Goal: Book appointment/travel/reservation

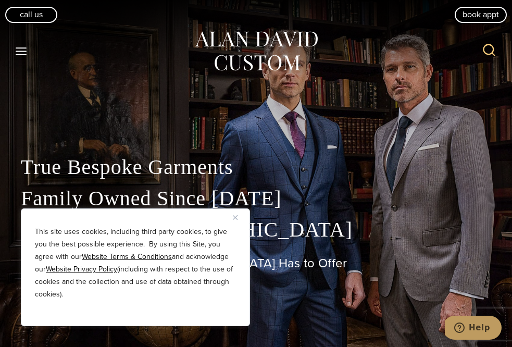
click at [238, 217] on button "Close" at bounding box center [239, 217] width 12 height 12
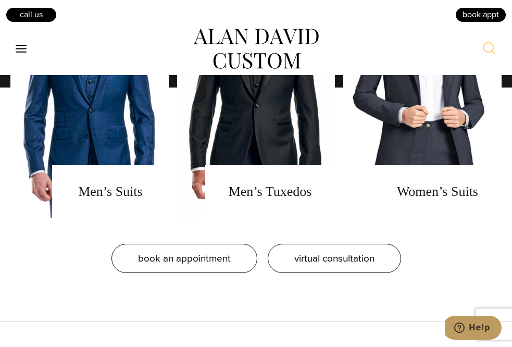
scroll to position [749, 0]
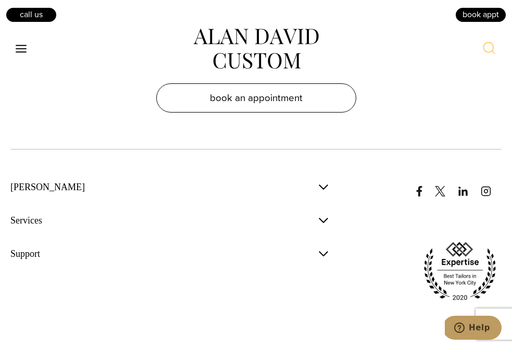
scroll to position [6251, 0]
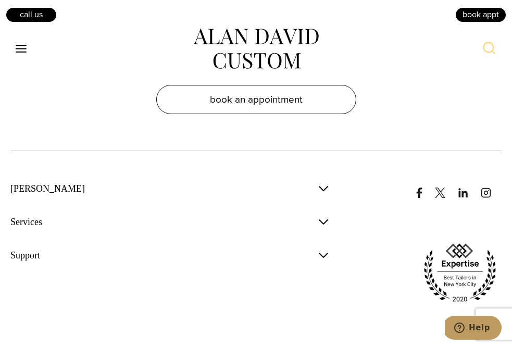
click at [323, 216] on span "button" at bounding box center [323, 222] width 12 height 12
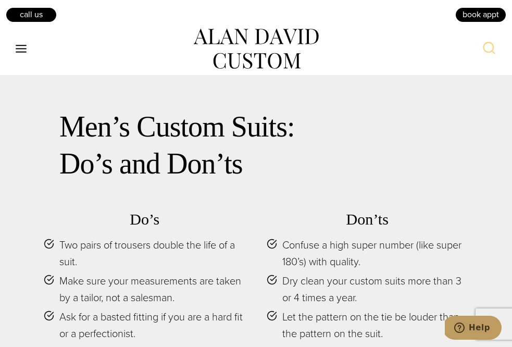
scroll to position [4522, 0]
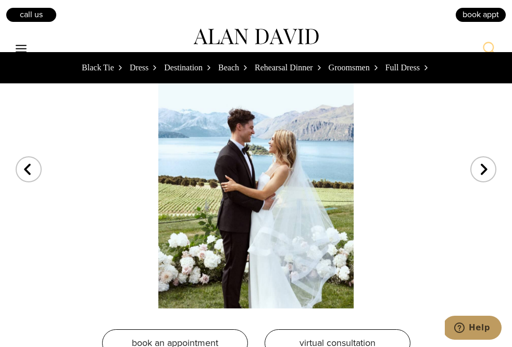
scroll to position [3117, 0]
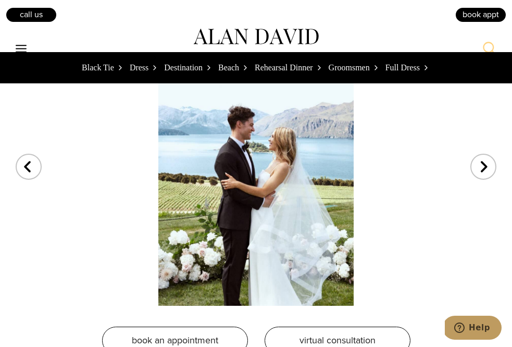
click at [488, 165] on div "Next slide" at bounding box center [483, 160] width 26 height 26
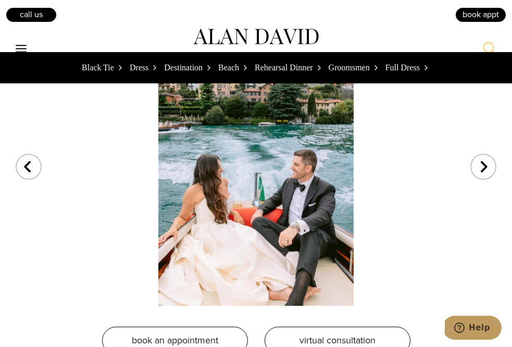
click at [488, 165] on div "Next slide" at bounding box center [483, 160] width 26 height 26
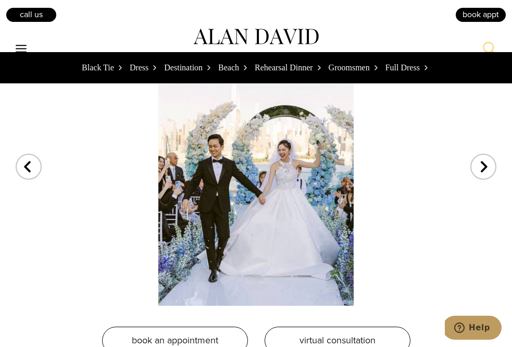
click at [488, 165] on div "Next slide" at bounding box center [483, 160] width 26 height 26
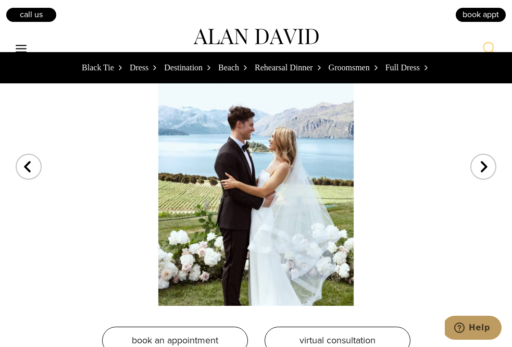
click at [488, 165] on div "Next slide" at bounding box center [483, 160] width 26 height 26
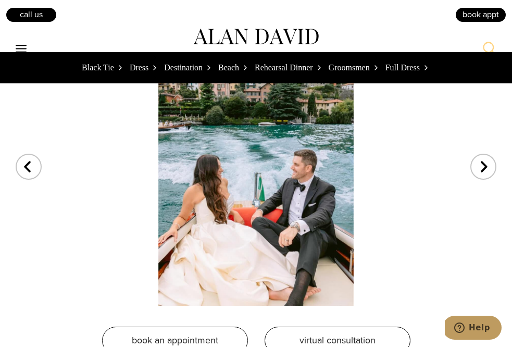
click at [488, 165] on div "Next slide" at bounding box center [483, 160] width 26 height 26
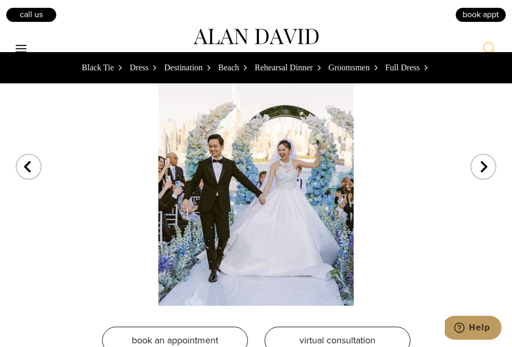
click at [488, 165] on div "Next slide" at bounding box center [483, 160] width 26 height 26
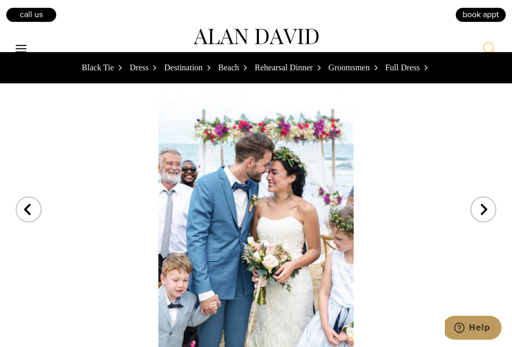
scroll to position [3641, 0]
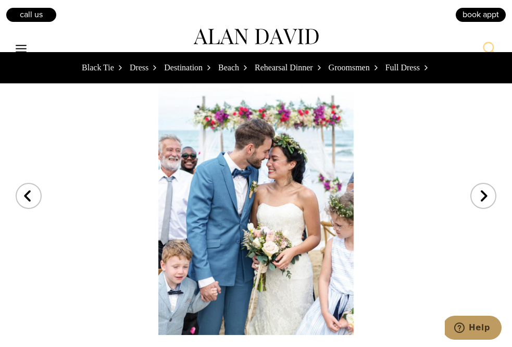
click at [486, 189] on div "Next slide" at bounding box center [483, 189] width 26 height 26
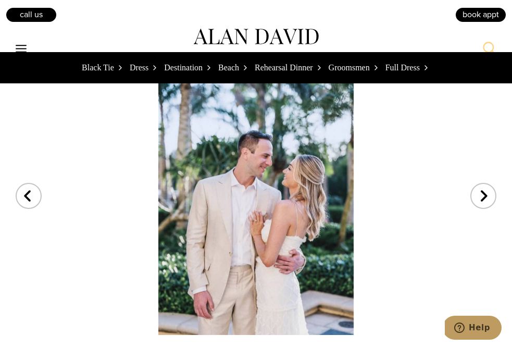
click at [486, 189] on div "Next slide" at bounding box center [483, 189] width 26 height 26
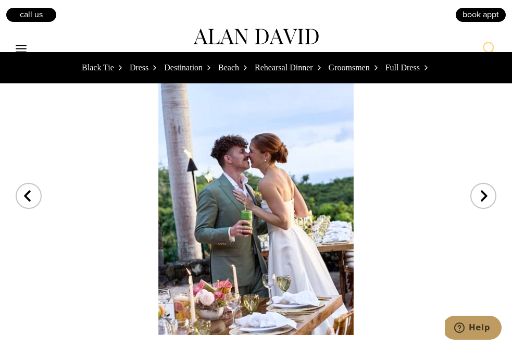
click at [486, 189] on div "Next slide" at bounding box center [483, 189] width 26 height 26
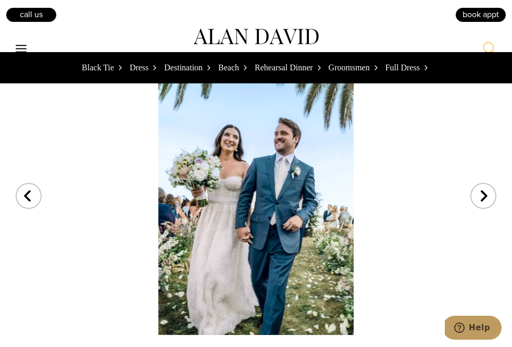
click at [486, 189] on div "Next slide" at bounding box center [483, 189] width 26 height 26
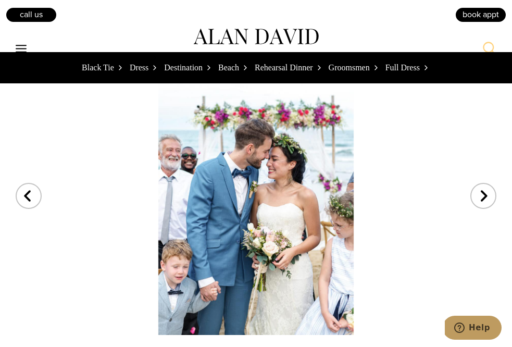
click at [486, 189] on div "Next slide" at bounding box center [483, 189] width 26 height 26
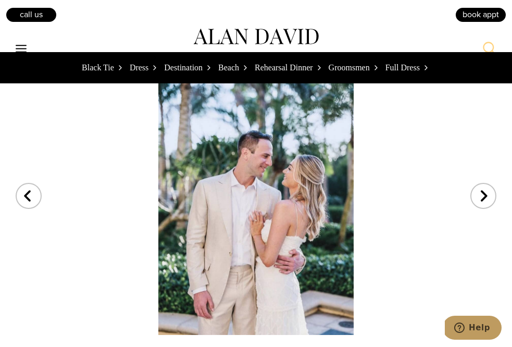
click at [486, 189] on div "Next slide" at bounding box center [483, 189] width 26 height 26
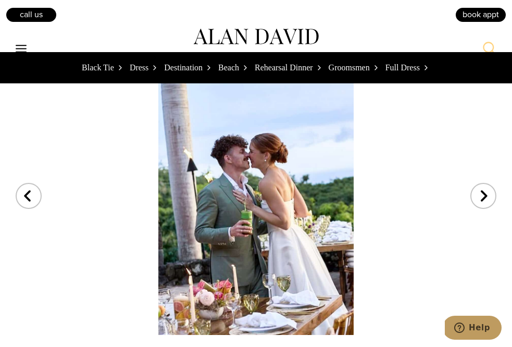
click at [486, 189] on div "Next slide" at bounding box center [483, 189] width 26 height 26
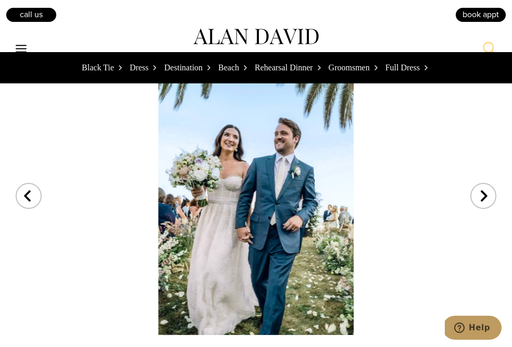
click at [486, 189] on div "Next slide" at bounding box center [483, 189] width 26 height 26
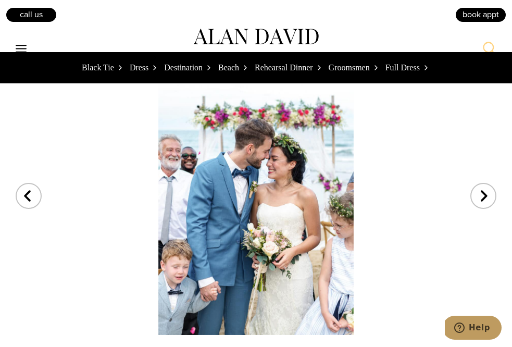
click at [486, 189] on div "Next slide" at bounding box center [483, 189] width 26 height 26
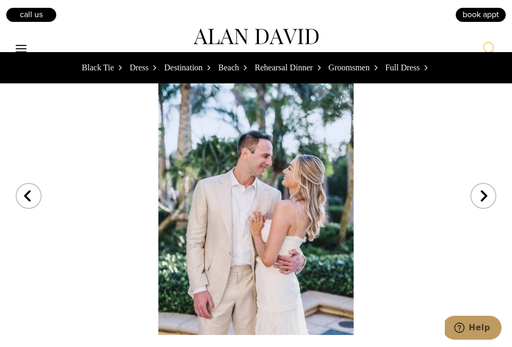
click at [486, 189] on div "Next slide" at bounding box center [483, 189] width 26 height 26
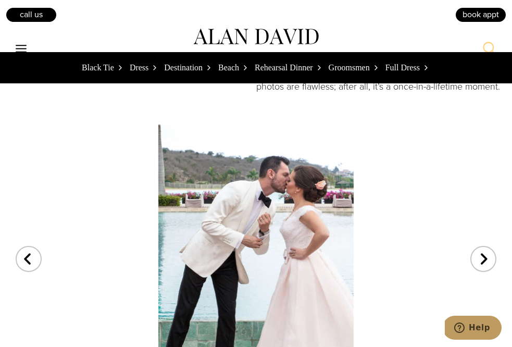
scroll to position [4141, 0]
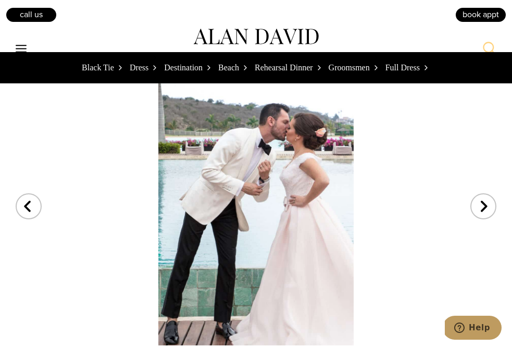
click at [485, 201] on div "Next slide" at bounding box center [483, 199] width 26 height 26
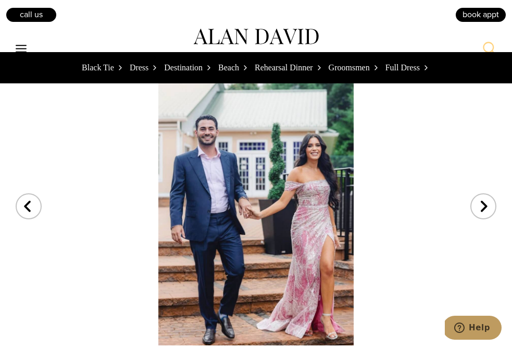
click at [485, 201] on div "Next slide" at bounding box center [483, 199] width 26 height 26
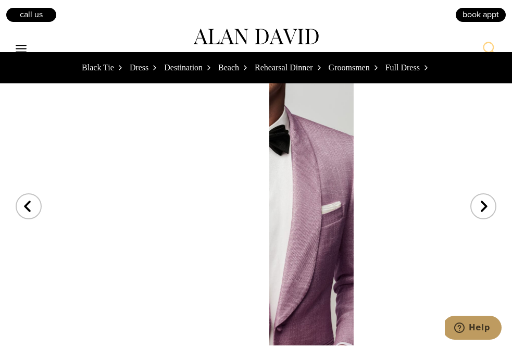
click at [485, 201] on div "Next slide" at bounding box center [483, 199] width 26 height 26
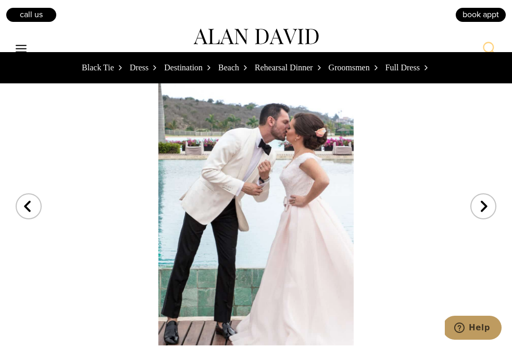
click at [485, 201] on div "Next slide" at bounding box center [483, 199] width 26 height 26
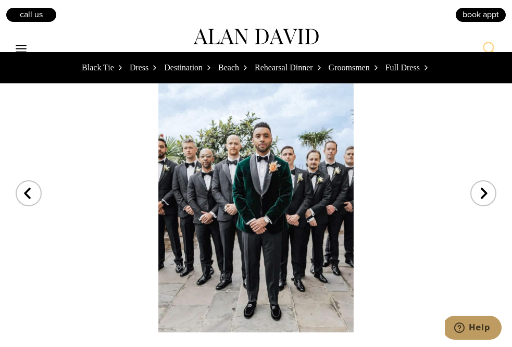
scroll to position [4715, 0]
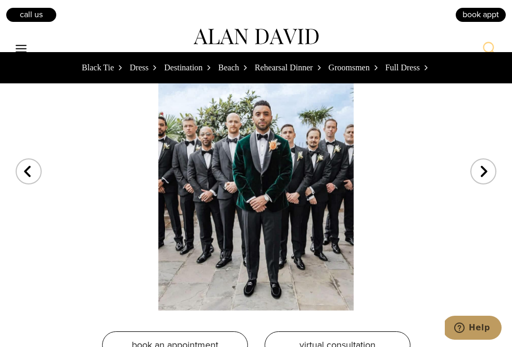
click at [486, 167] on div "Next slide" at bounding box center [483, 165] width 26 height 26
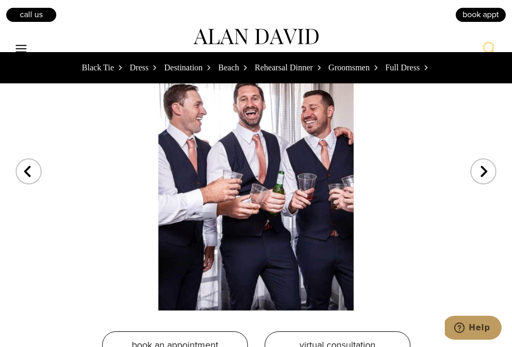
click at [486, 167] on div "Next slide" at bounding box center [483, 165] width 26 height 26
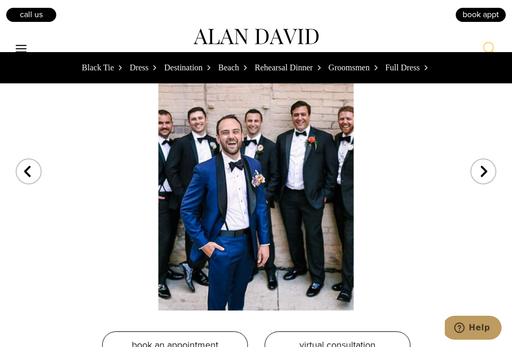
click at [486, 167] on div "Next slide" at bounding box center [483, 165] width 26 height 26
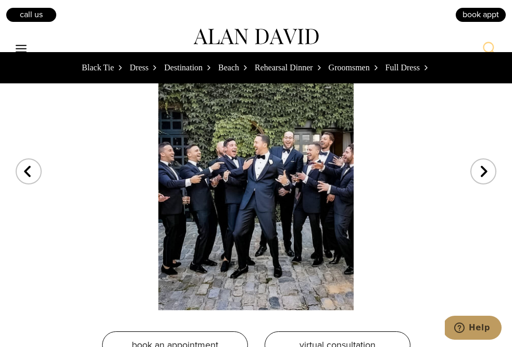
click at [486, 167] on div "Next slide" at bounding box center [483, 165] width 26 height 26
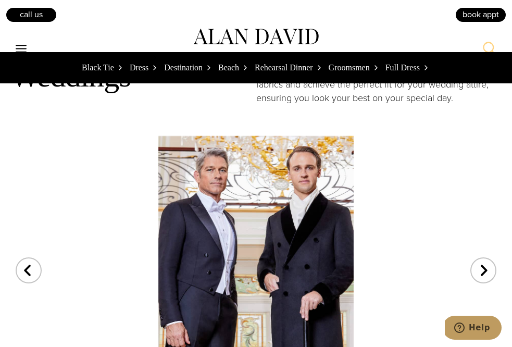
scroll to position [5159, 0]
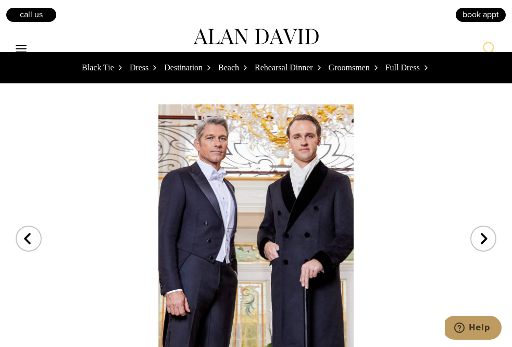
click at [476, 228] on div "Next slide" at bounding box center [483, 232] width 26 height 26
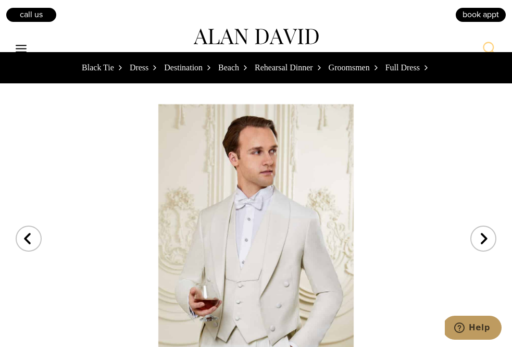
click at [476, 228] on div "Next slide" at bounding box center [483, 232] width 26 height 26
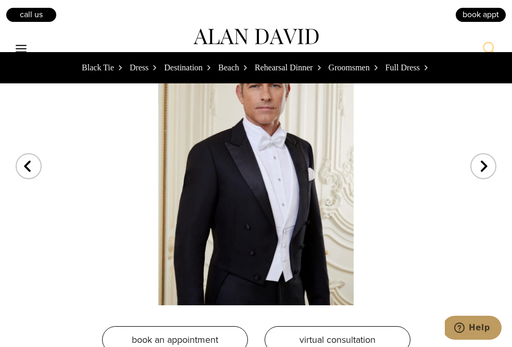
scroll to position [5239, 0]
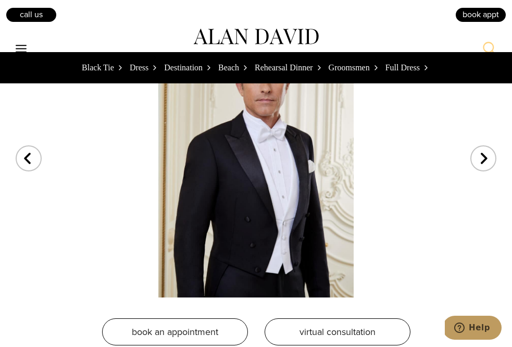
click at [485, 156] on div "Next slide" at bounding box center [483, 152] width 26 height 26
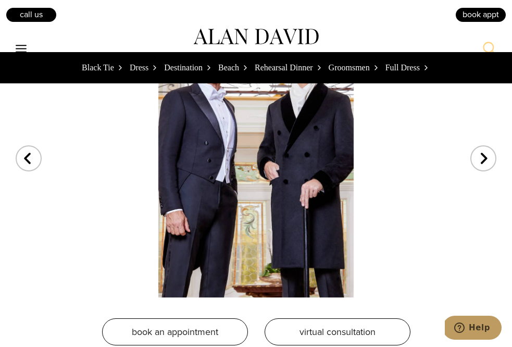
click at [485, 156] on div "Next slide" at bounding box center [483, 152] width 26 height 26
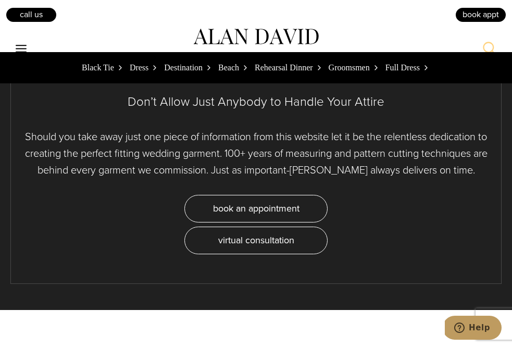
scroll to position [5801, 0]
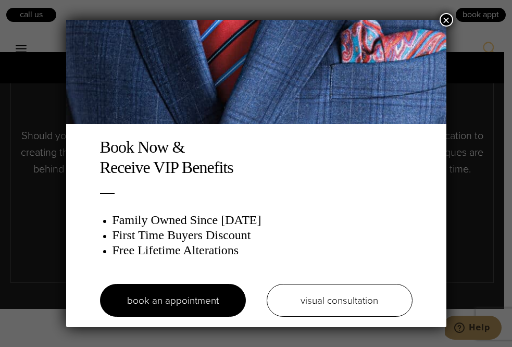
click at [446, 20] on button "×" at bounding box center [447, 20] width 14 height 14
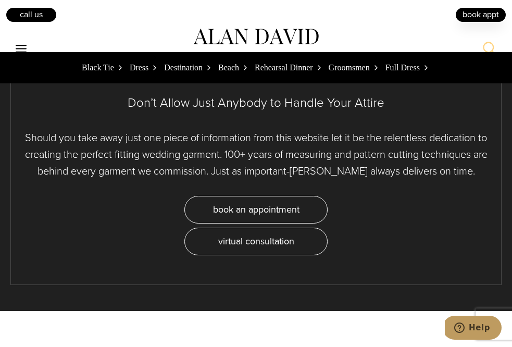
click at [478, 18] on link "book appt" at bounding box center [481, 15] width 52 height 16
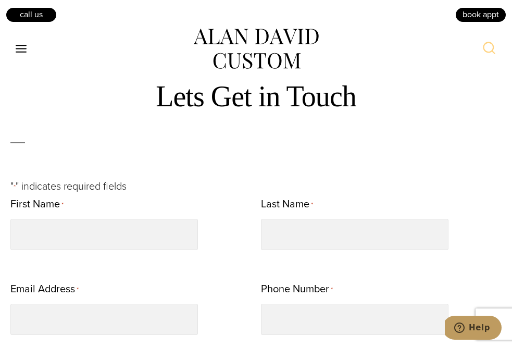
scroll to position [242, 0]
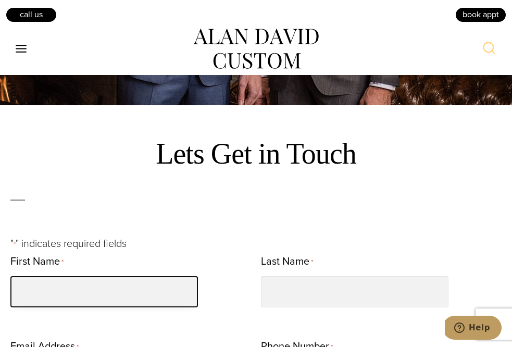
click at [78, 292] on input "First Name *" at bounding box center [103, 291] width 187 height 31
type input "******"
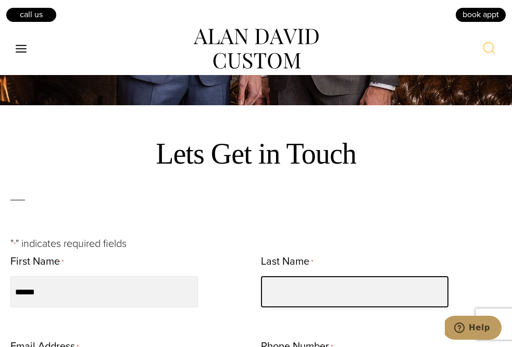
type input "********"
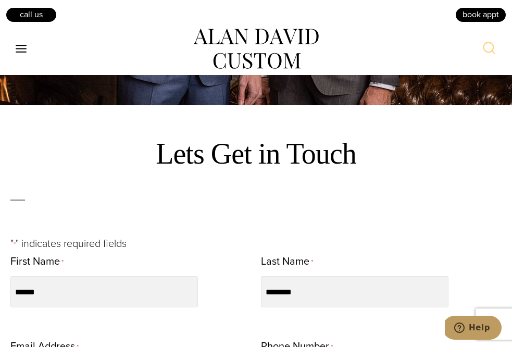
type input "**********"
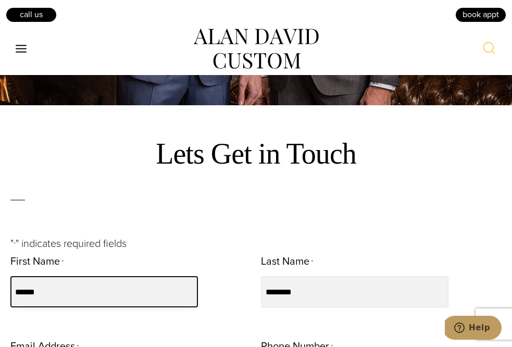
type input "**********"
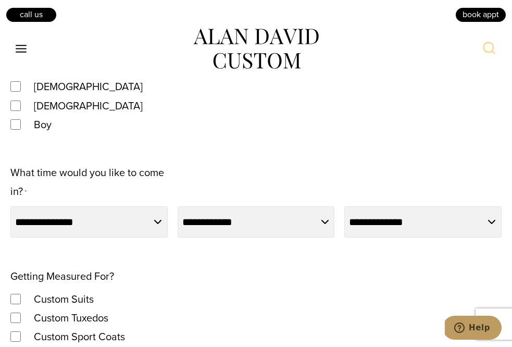
scroll to position [618, 0]
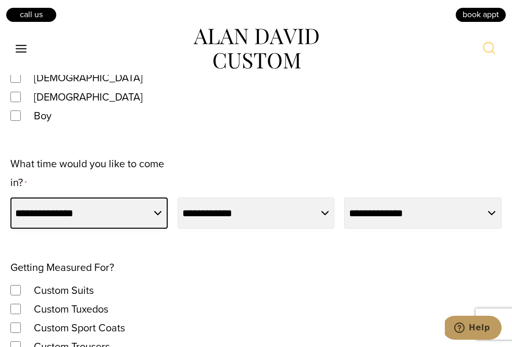
click at [118, 203] on select "**********" at bounding box center [88, 212] width 157 height 31
select select "*******"
click at [10, 197] on select "**********" at bounding box center [88, 212] width 157 height 31
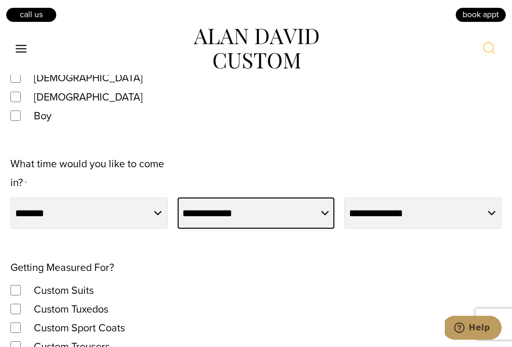
click at [276, 200] on select "**********" at bounding box center [256, 212] width 157 height 31
select select "**"
click at [178, 197] on select "**********" at bounding box center [256, 212] width 157 height 31
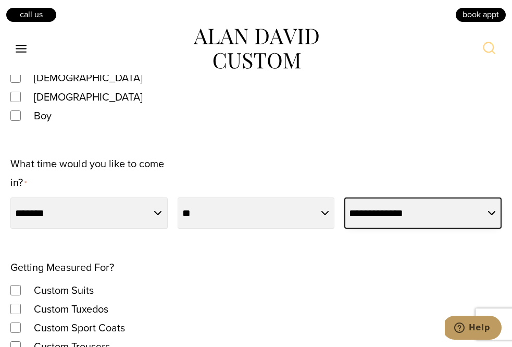
click at [388, 217] on select "**********" at bounding box center [422, 212] width 157 height 31
select select "*******"
click at [344, 197] on select "**********" at bounding box center [422, 212] width 157 height 31
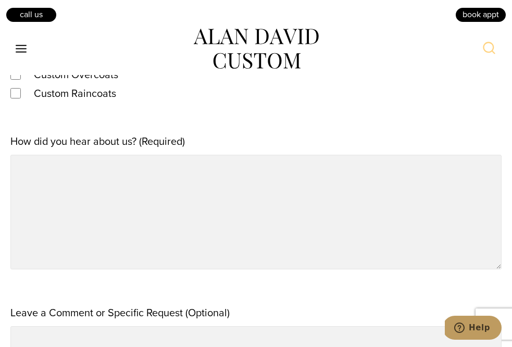
scroll to position [953, 0]
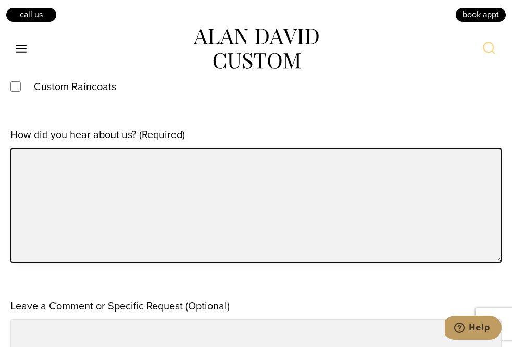
click at [79, 191] on textarea "How did you hear about us? (Required)" at bounding box center [255, 205] width 491 height 115
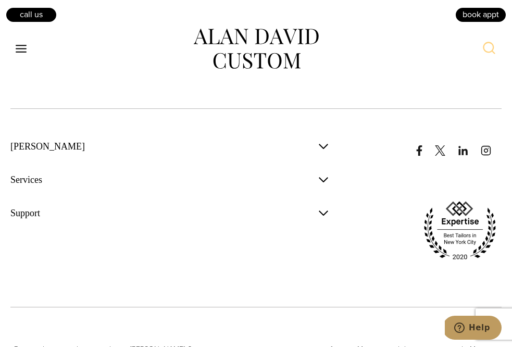
scroll to position [3290, 0]
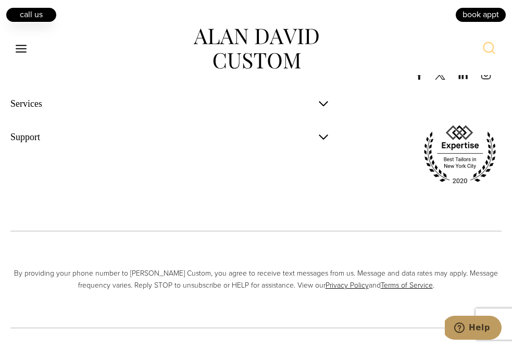
type textarea "**********"
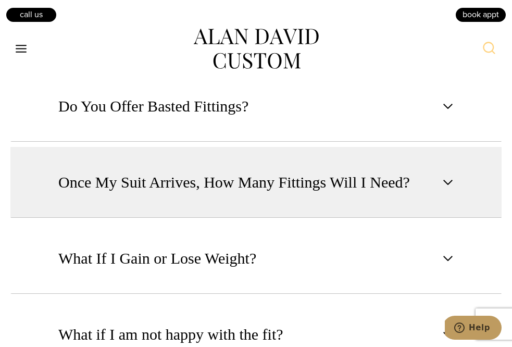
click at [336, 193] on span "Once My Suit Arrives, How Many Fittings Will I Need?" at bounding box center [234, 182] width 352 height 23
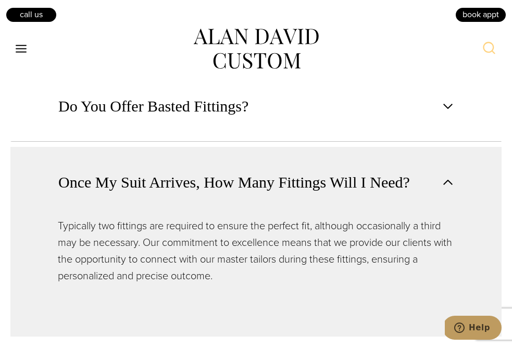
click at [336, 193] on span "Once My Suit Arrives, How Many Fittings Will I Need?" at bounding box center [234, 182] width 352 height 23
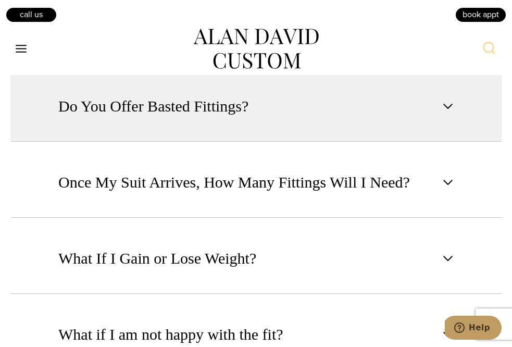
click at [373, 106] on button "Do You Offer Basted Fittings?" at bounding box center [255, 106] width 491 height 71
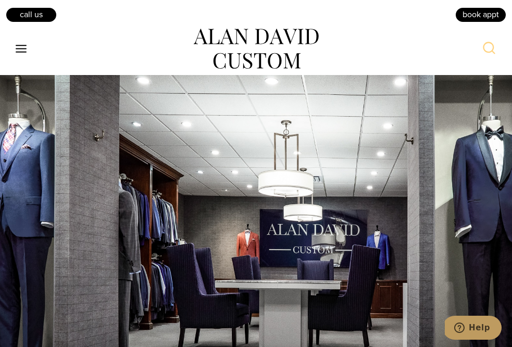
scroll to position [1668, 0]
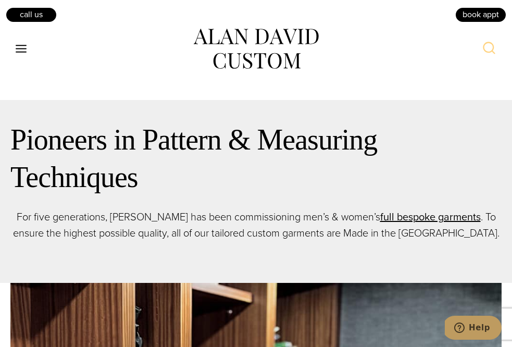
scroll to position [363, 0]
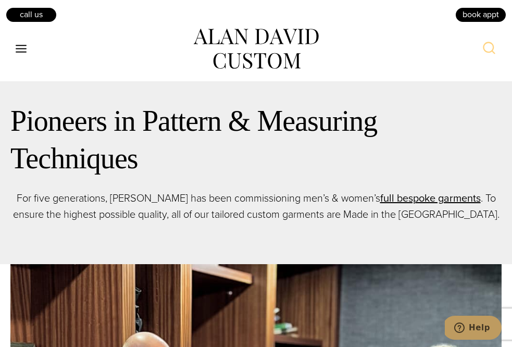
click at [377, 184] on div "Pioneers in Pattern & Measuring Techniques For five generations, Alan David has…" at bounding box center [255, 162] width 491 height 120
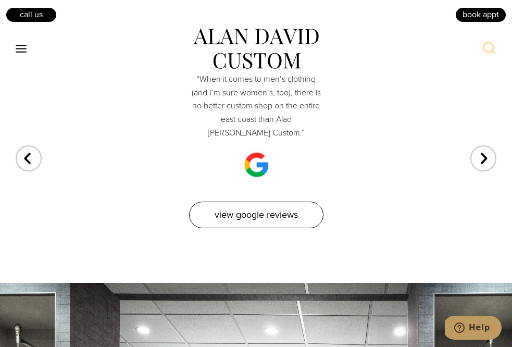
scroll to position [4470, 0]
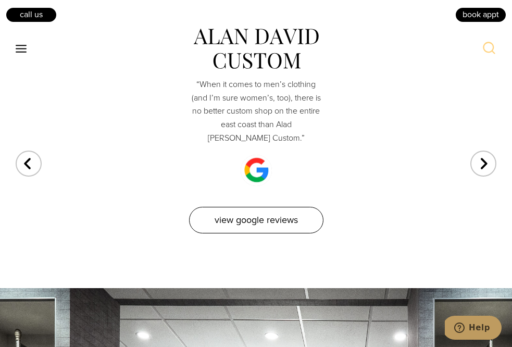
click at [472, 144] on div "Next slide" at bounding box center [483, 157] width 26 height 26
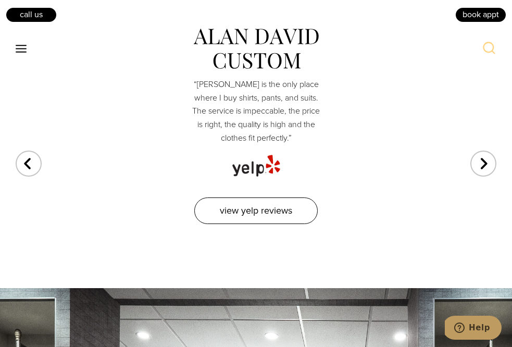
click at [472, 144] on div "Next slide" at bounding box center [483, 157] width 26 height 26
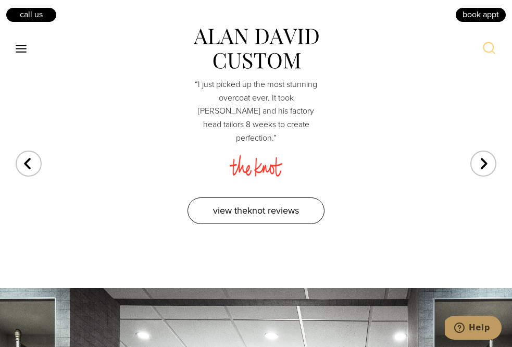
click at [472, 144] on div "Next slide" at bounding box center [483, 157] width 26 height 26
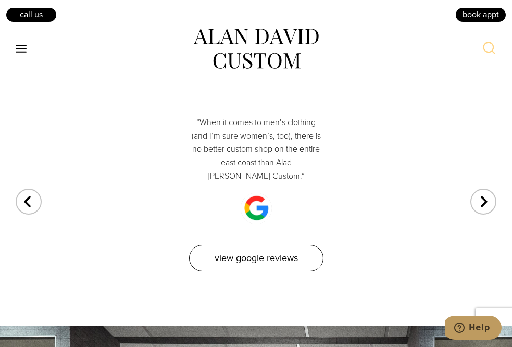
scroll to position [4425, 0]
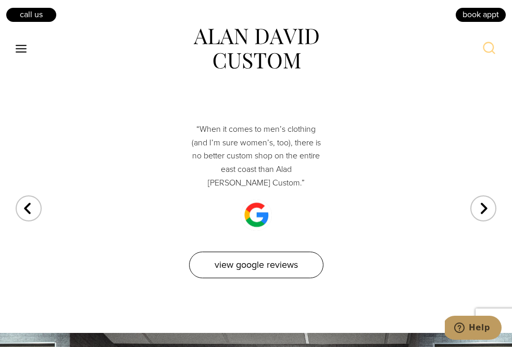
click at [27, 189] on div "Previous slide" at bounding box center [29, 202] width 26 height 26
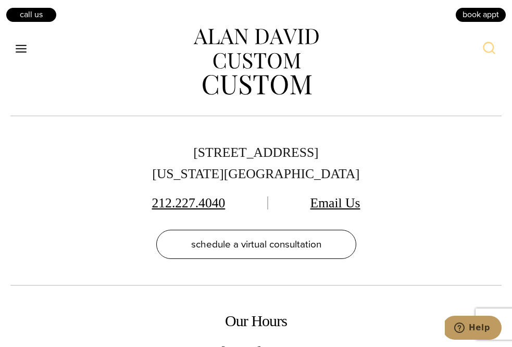
scroll to position [5058, 0]
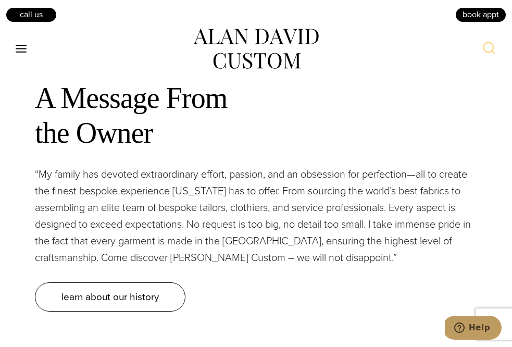
scroll to position [1144, 0]
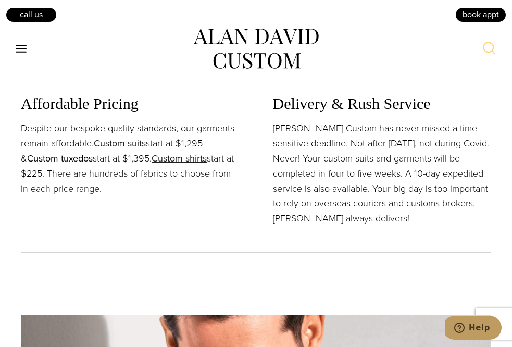
click at [66, 164] on link "Custom tuxedos" at bounding box center [60, 159] width 66 height 14
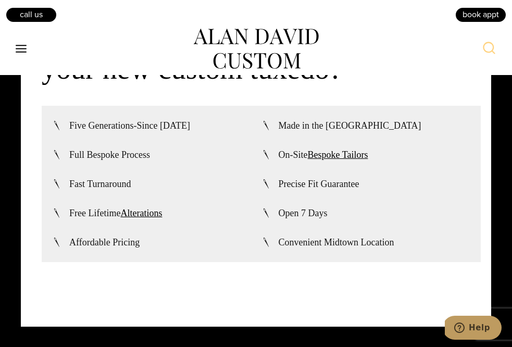
scroll to position [3130, 0]
